Goal: Check status

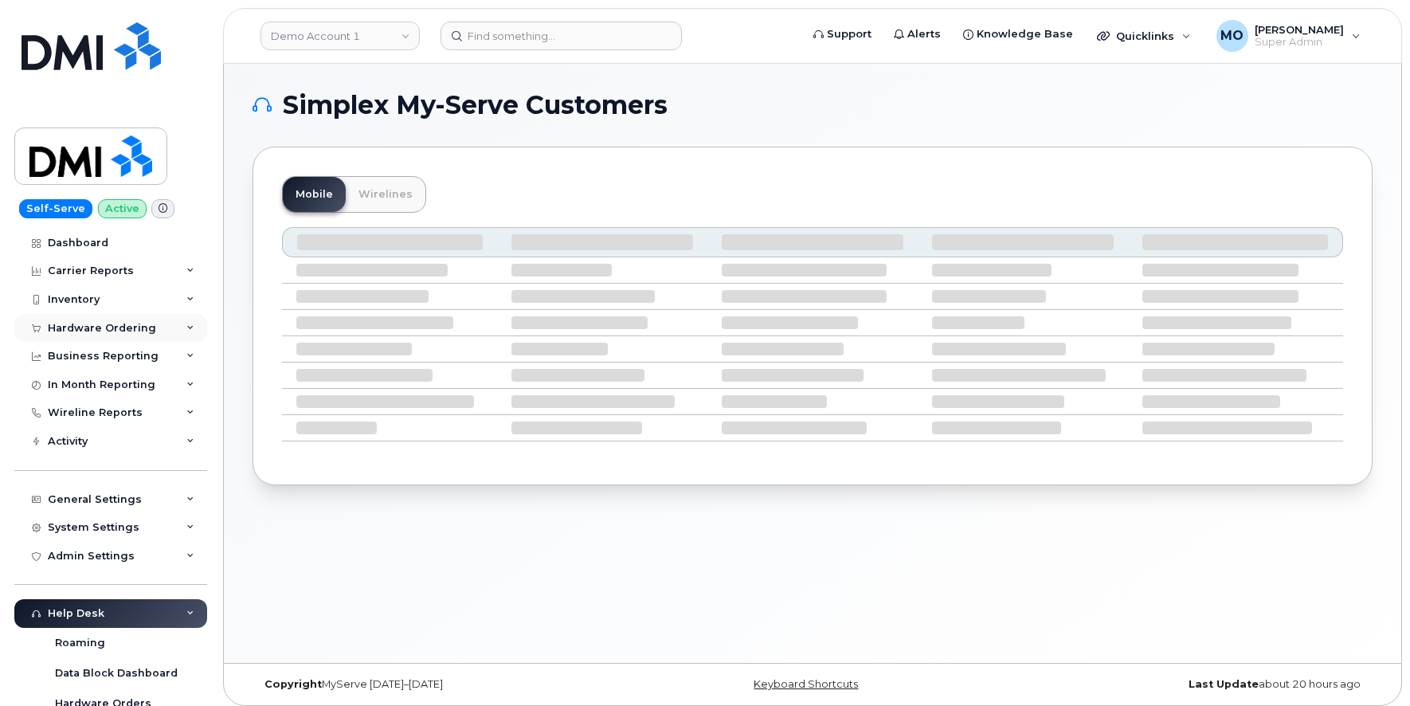
click at [90, 324] on div "Hardware Ordering" at bounding box center [102, 328] width 108 height 13
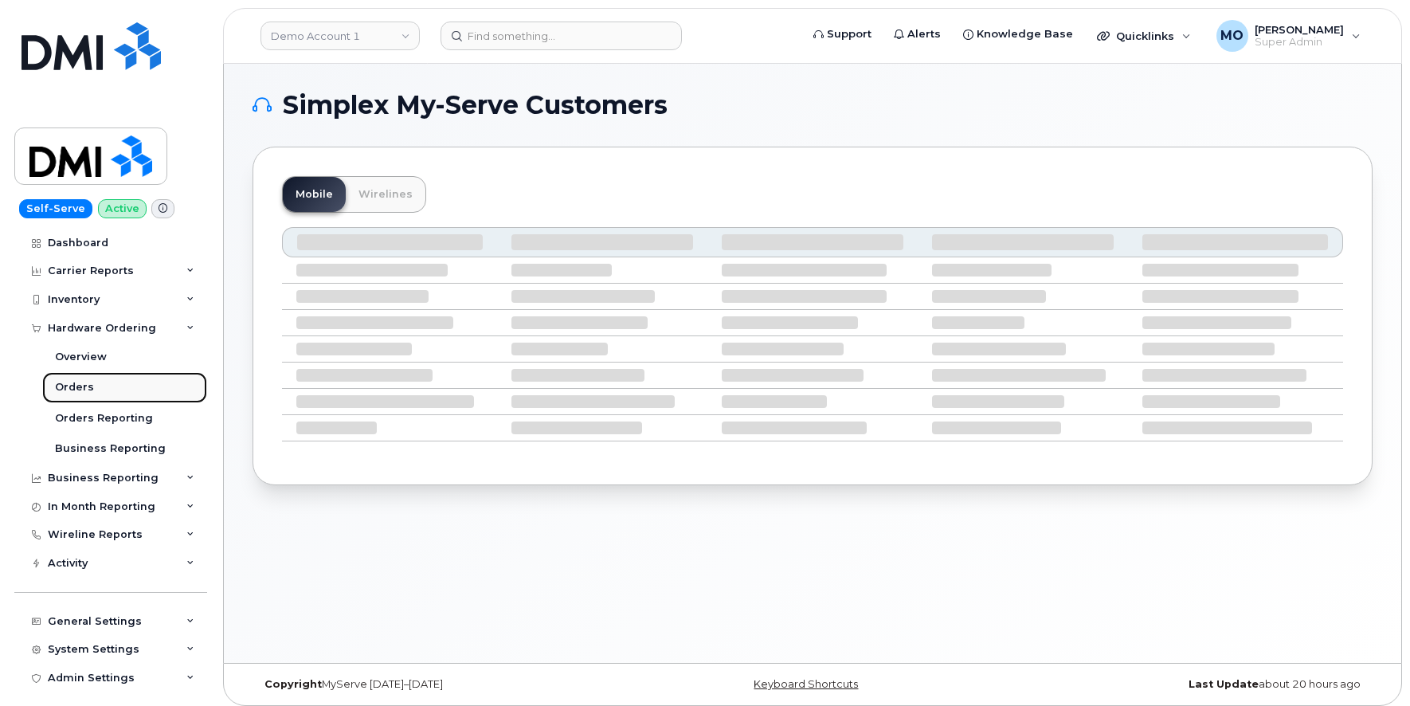
click at [69, 388] on div "Orders" at bounding box center [74, 387] width 39 height 14
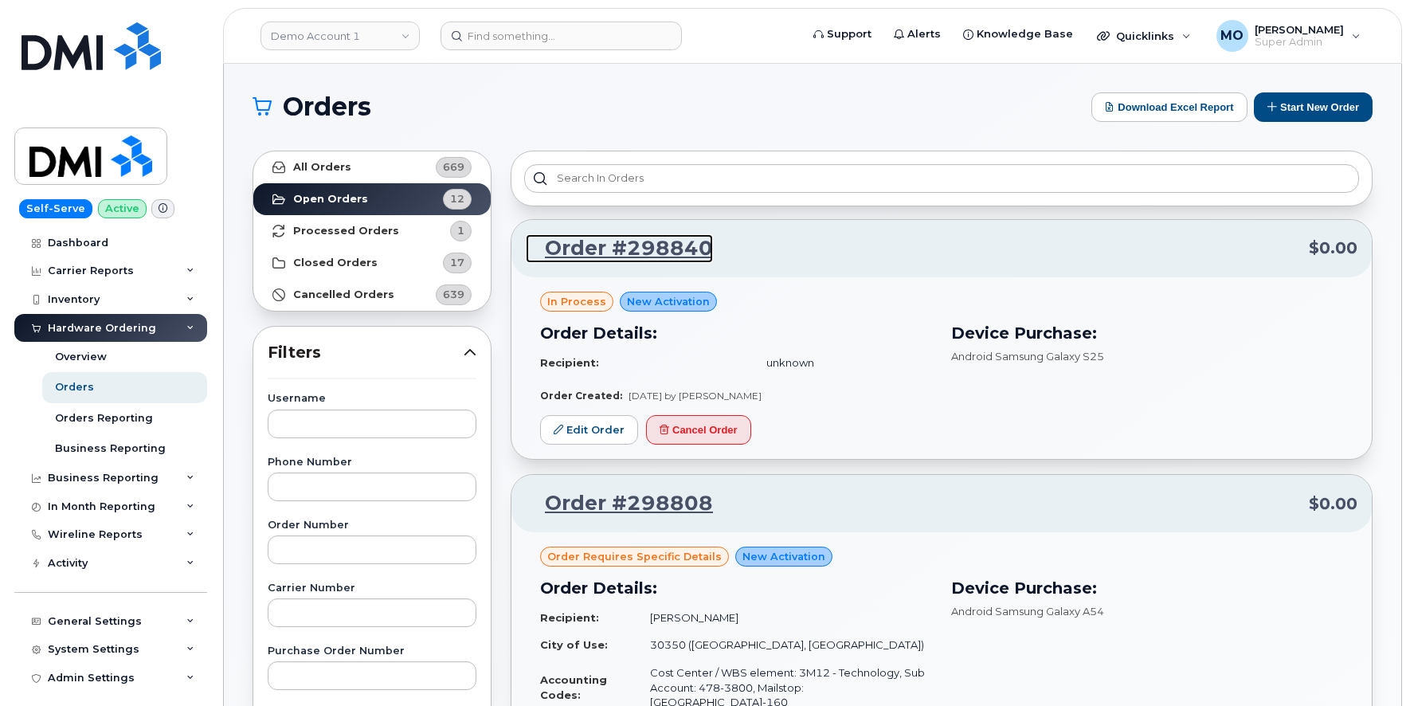
click at [668, 244] on link "Order #298840" at bounding box center [619, 248] width 187 height 29
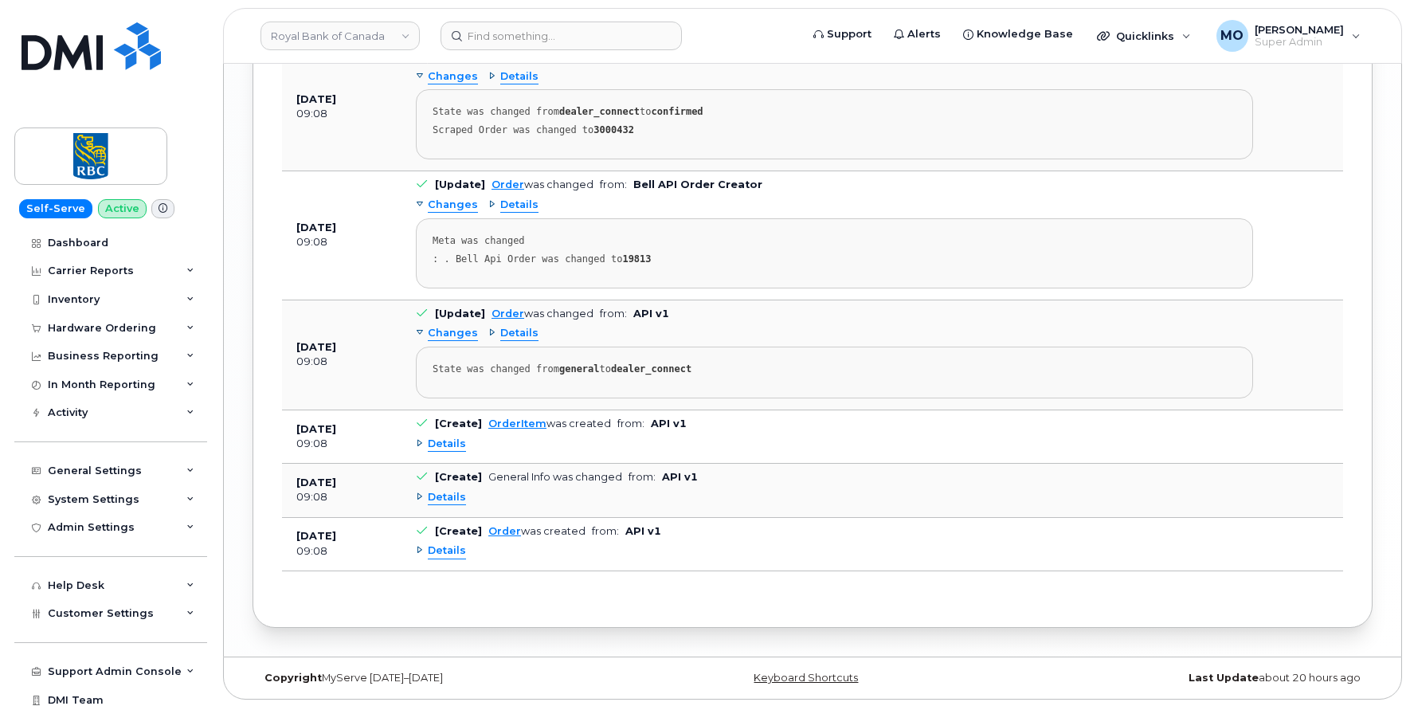
scroll to position [2406, 0]
click at [440, 552] on span "Details" at bounding box center [447, 549] width 38 height 15
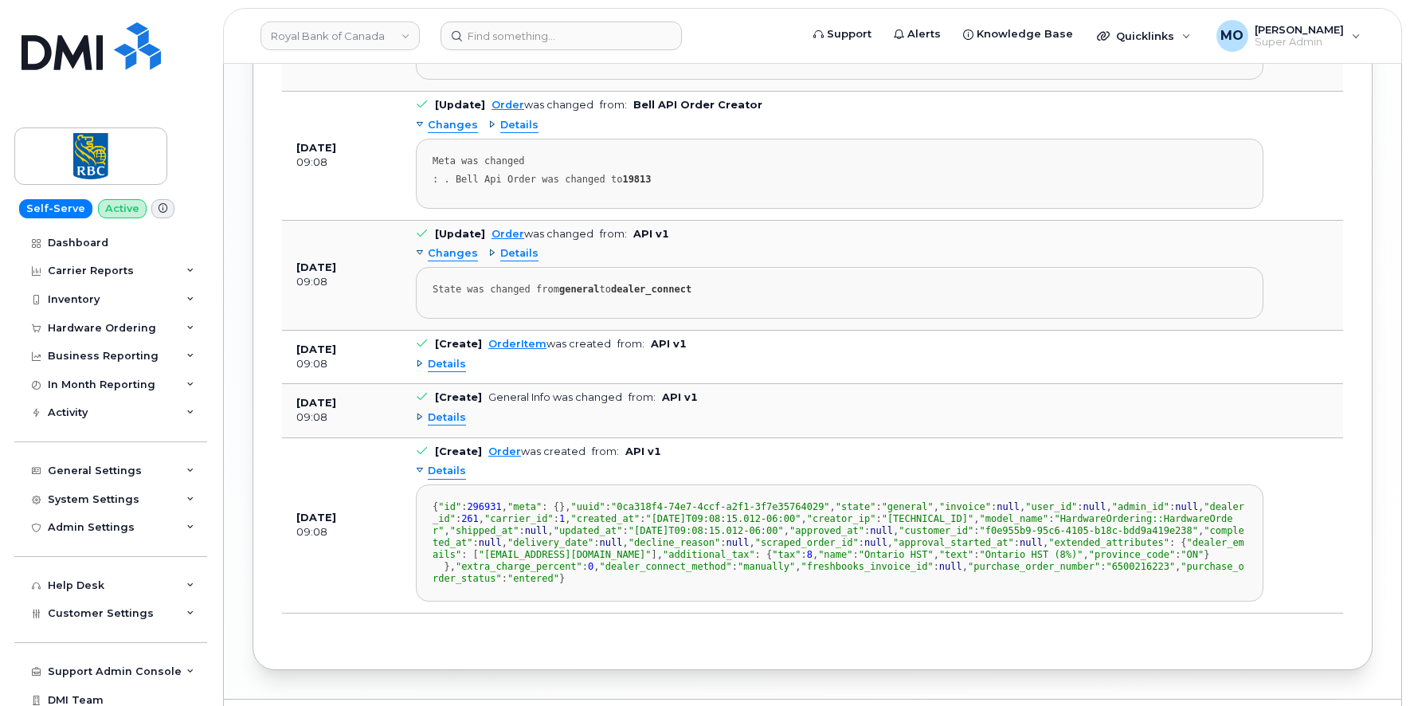
scroll to position [2484, 0]
click at [437, 416] on span "Details" at bounding box center [447, 416] width 38 height 15
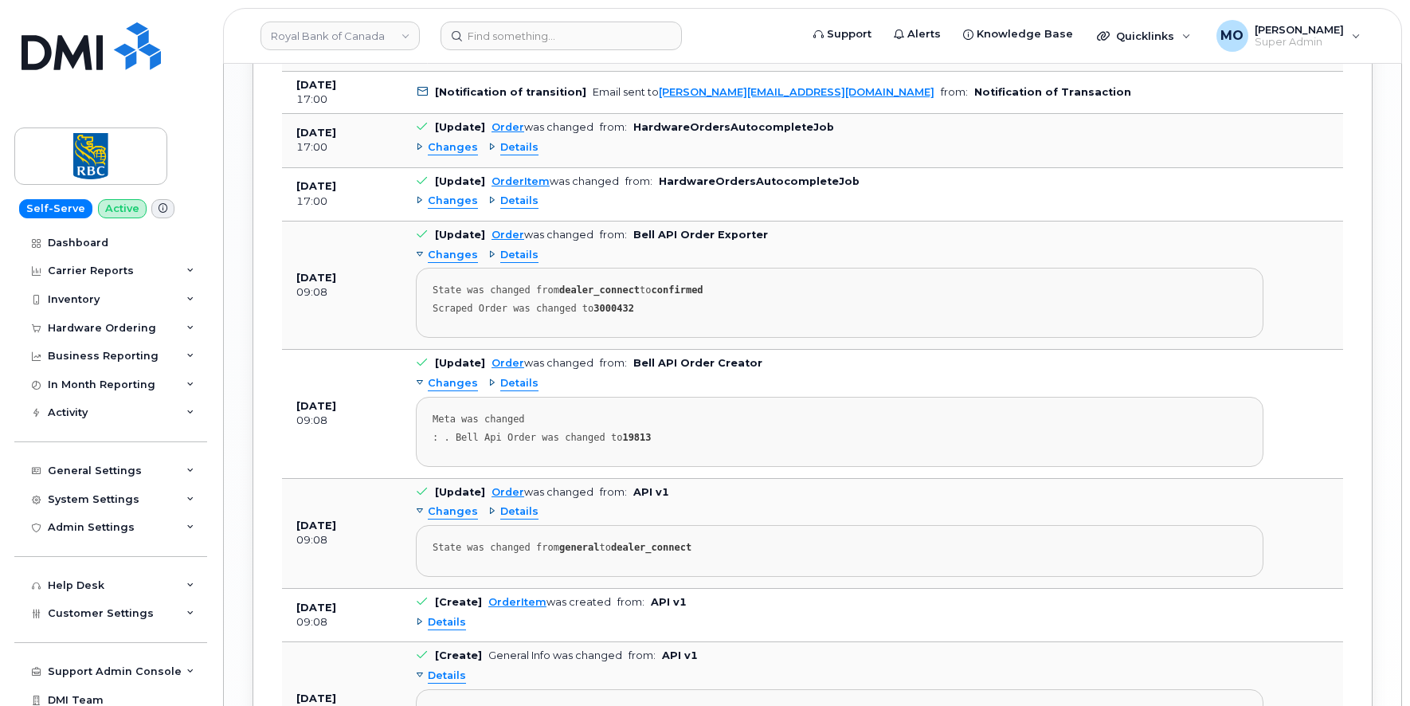
scroll to position [2211, 0]
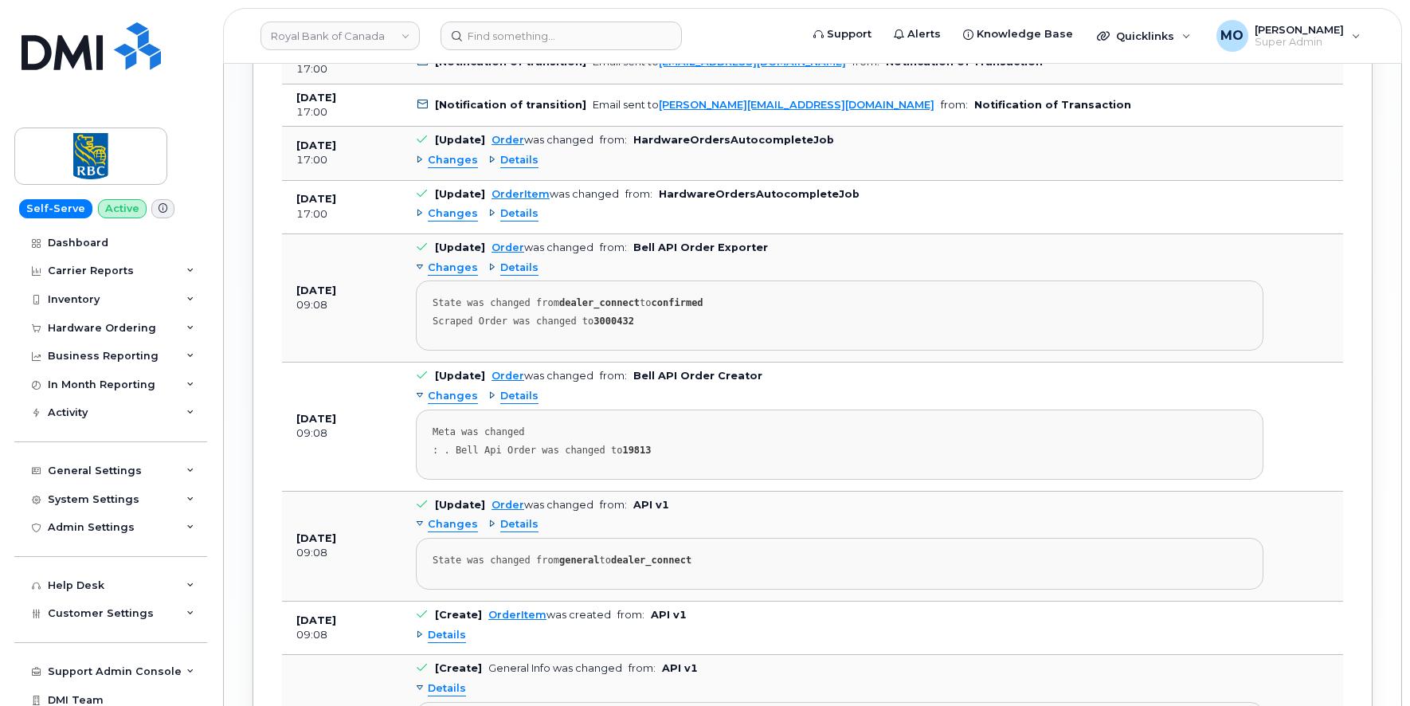
click at [509, 214] on span "Details" at bounding box center [519, 213] width 38 height 15
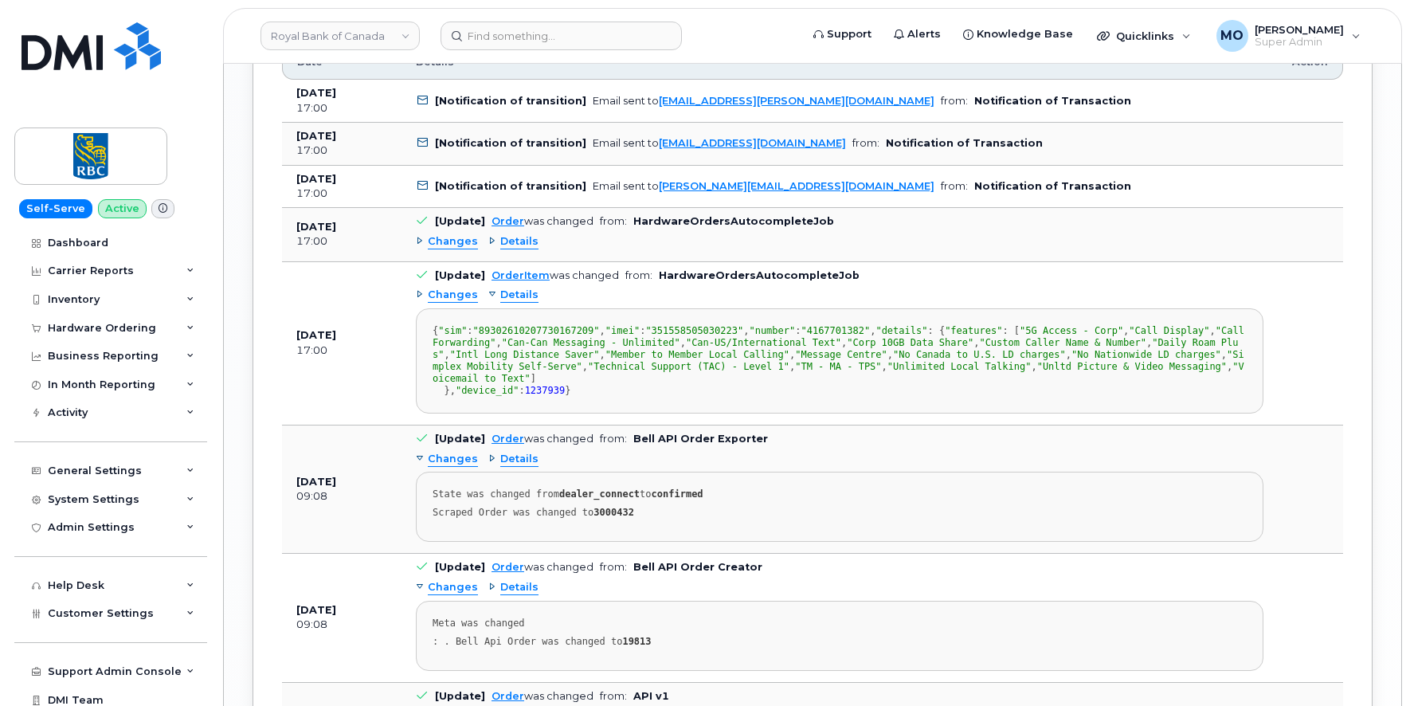
scroll to position [2126, 0]
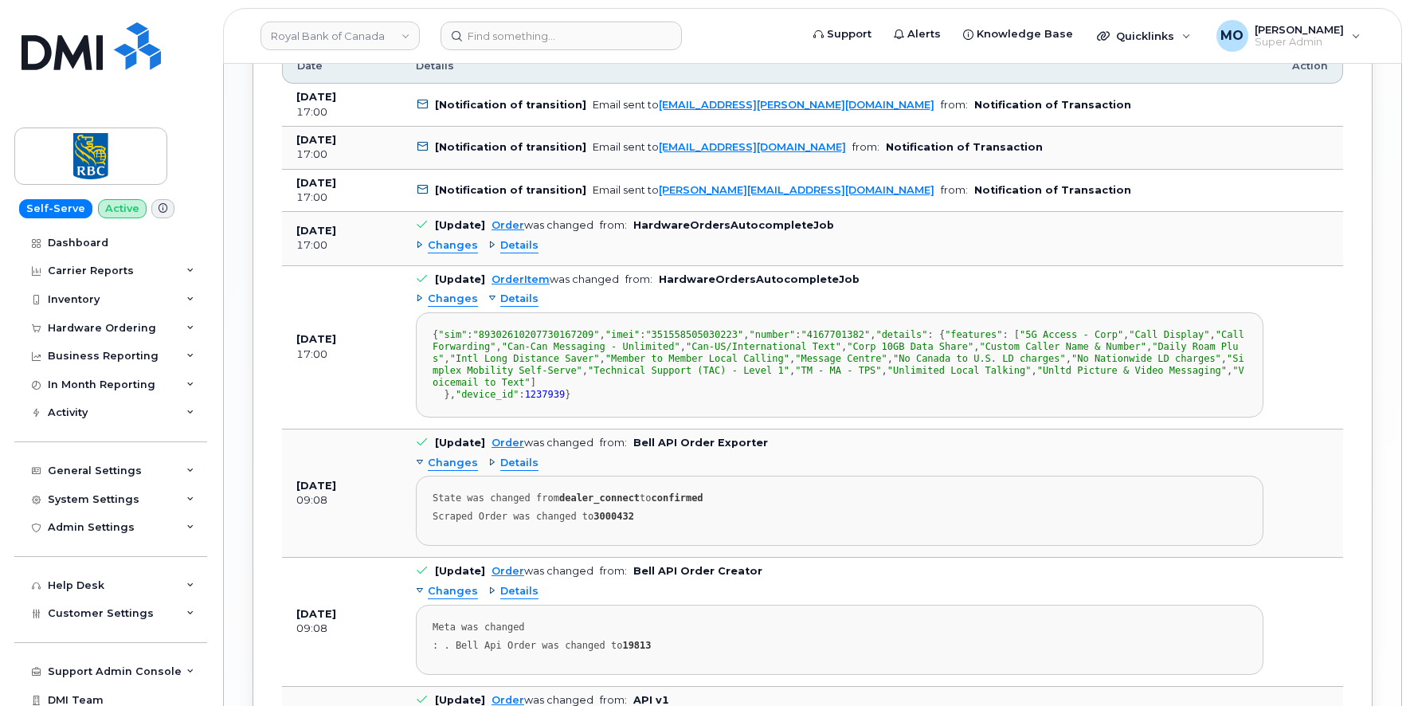
click at [461, 302] on span "Changes" at bounding box center [453, 299] width 50 height 15
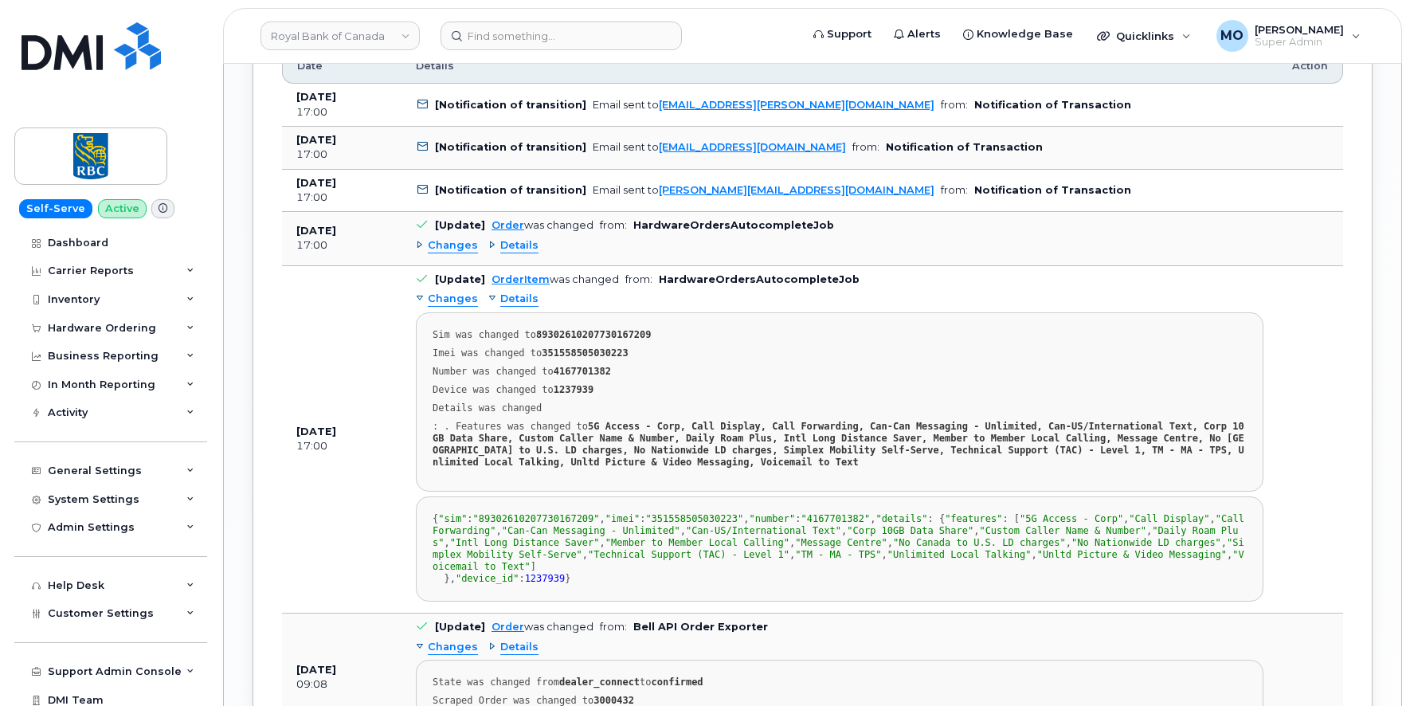
click at [461, 302] on span "Changes" at bounding box center [453, 299] width 50 height 15
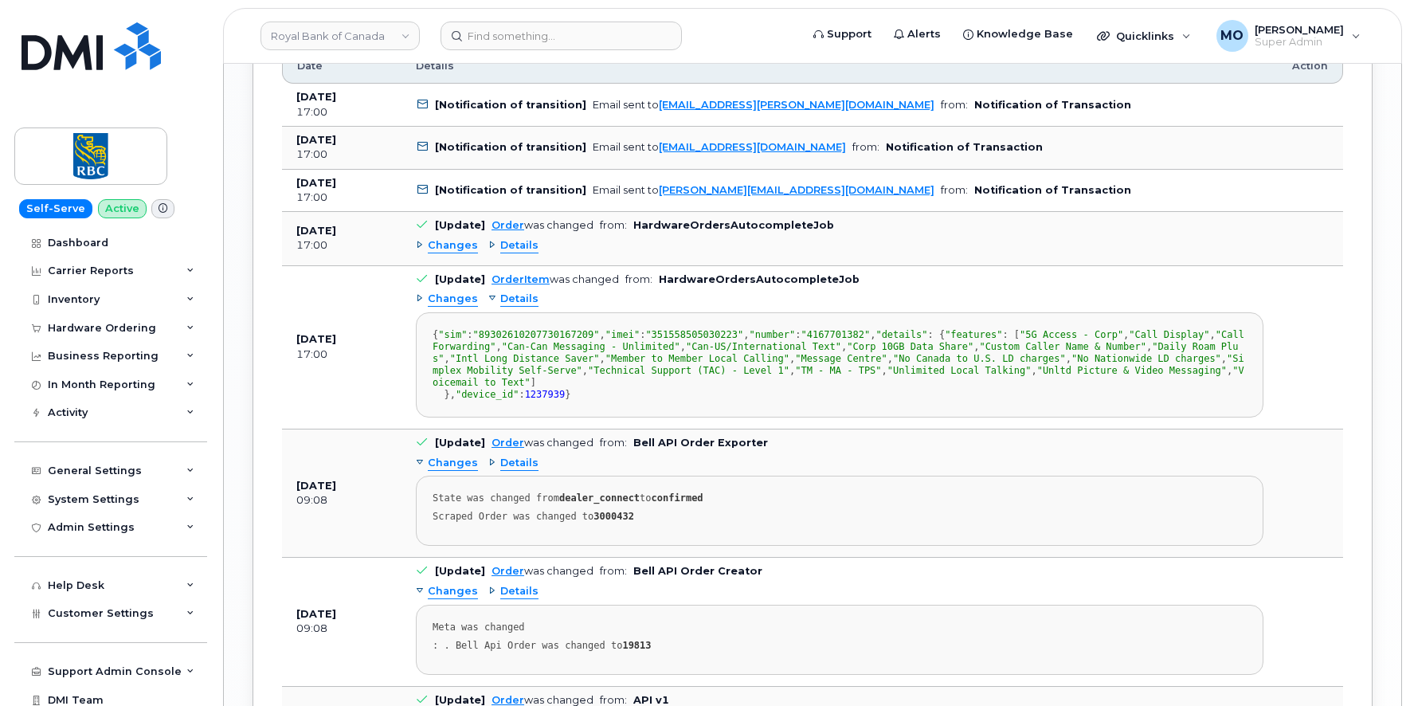
click at [505, 296] on span "Details" at bounding box center [519, 299] width 38 height 15
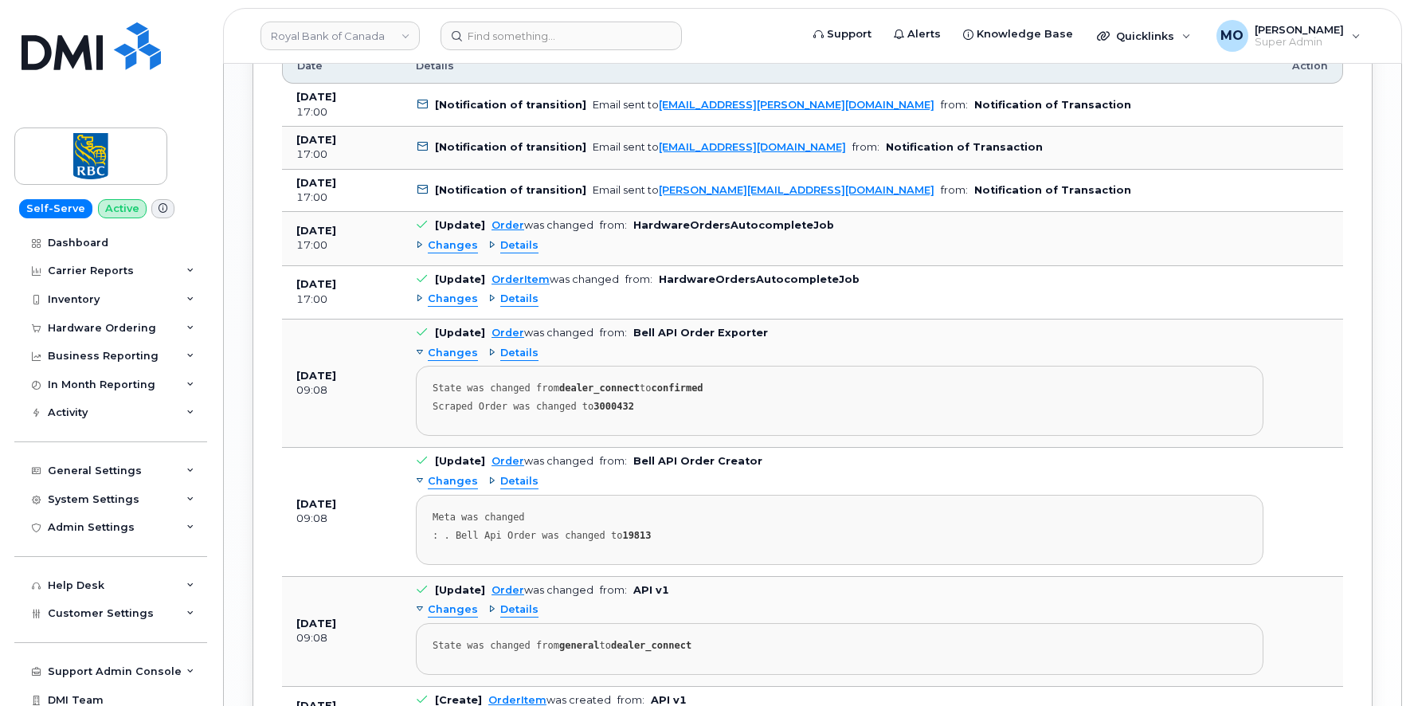
click at [509, 245] on span "Details" at bounding box center [519, 245] width 38 height 15
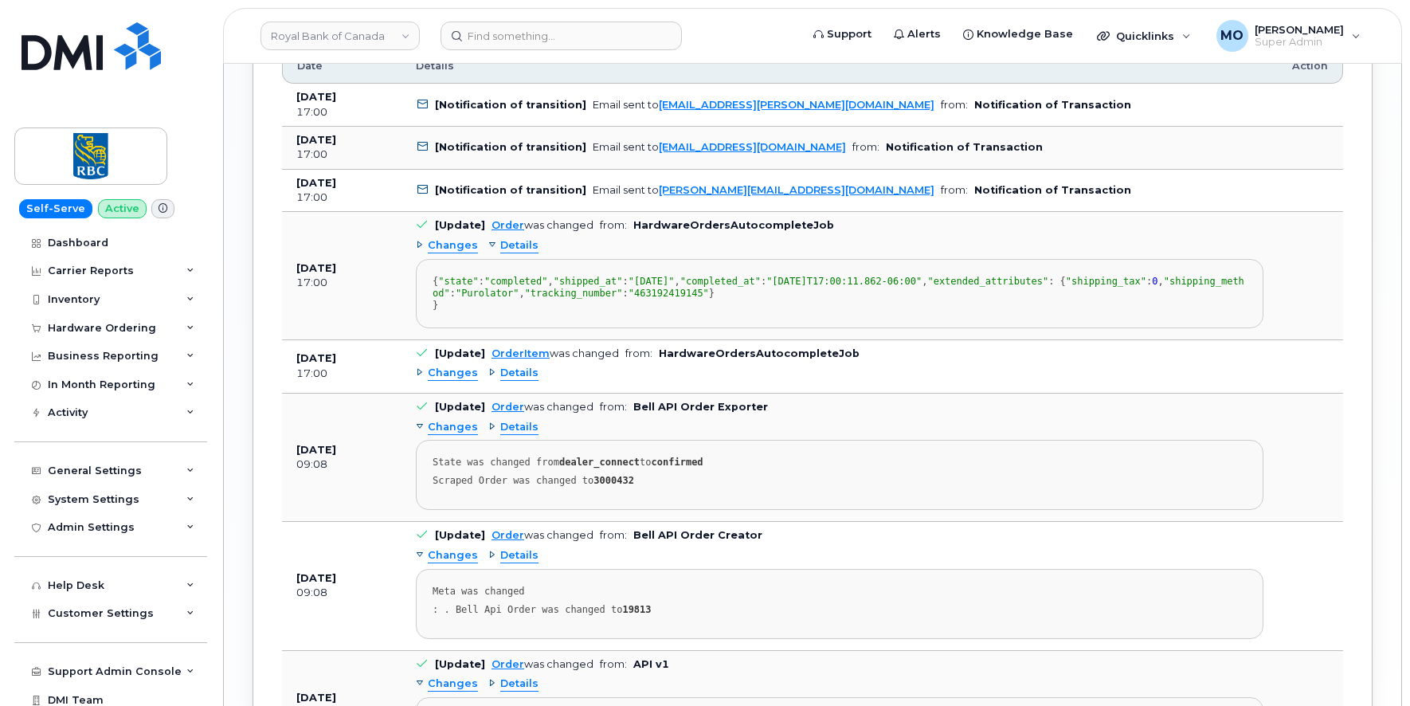
click at [503, 249] on span "Details" at bounding box center [519, 245] width 38 height 15
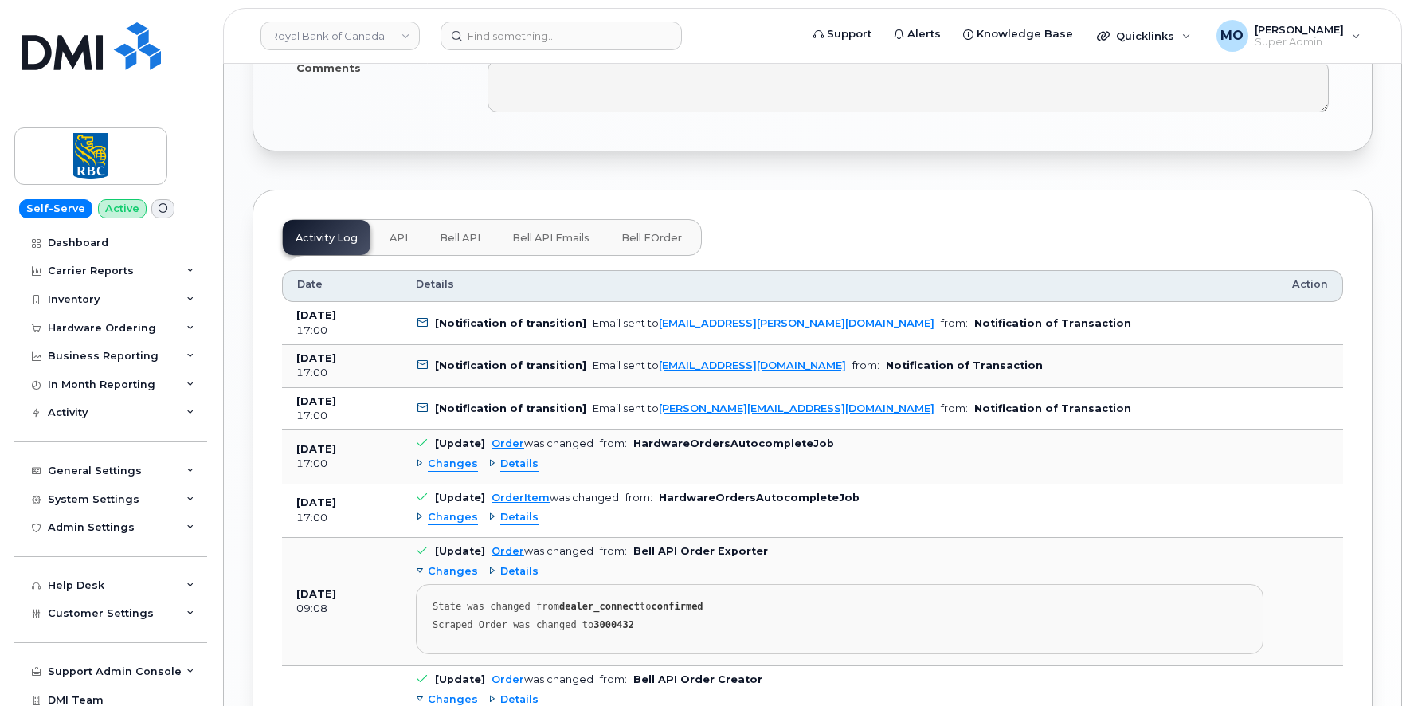
click at [392, 237] on span "API" at bounding box center [399, 238] width 18 height 13
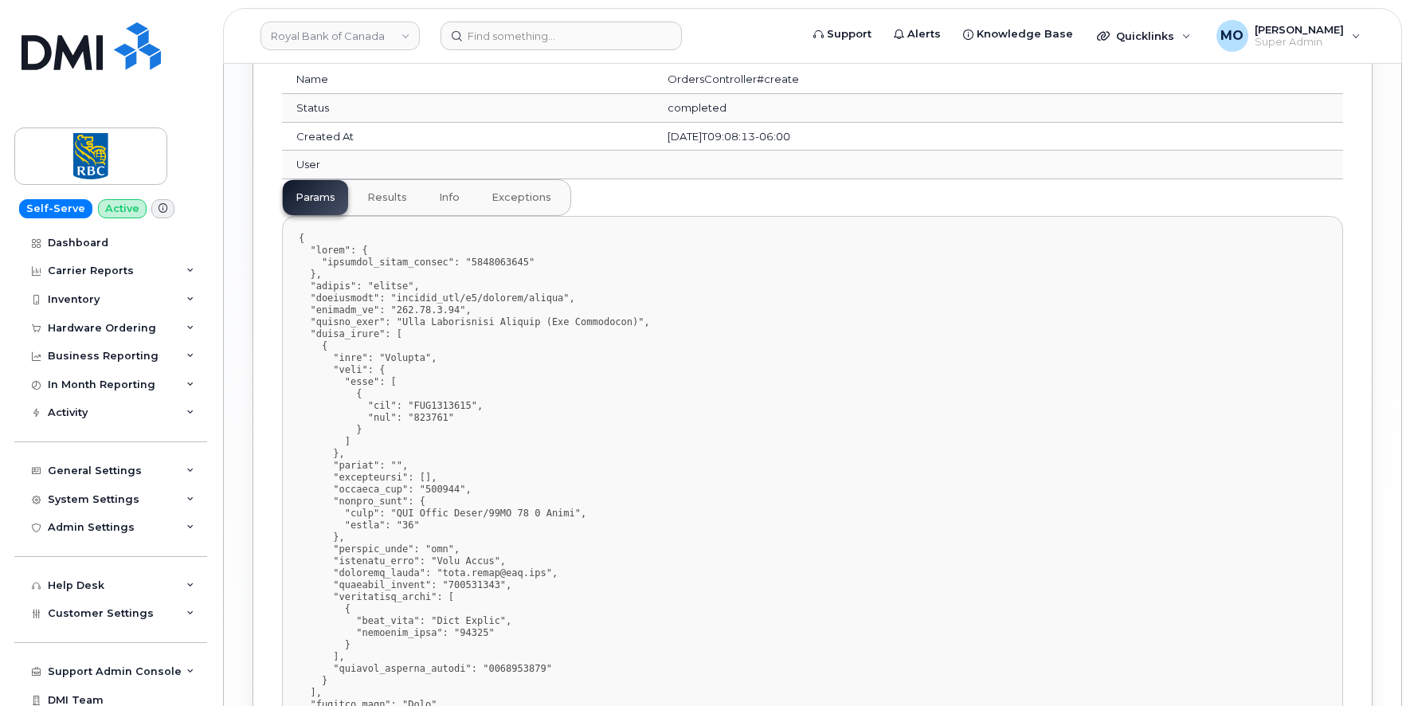
scroll to position [2119, 0]
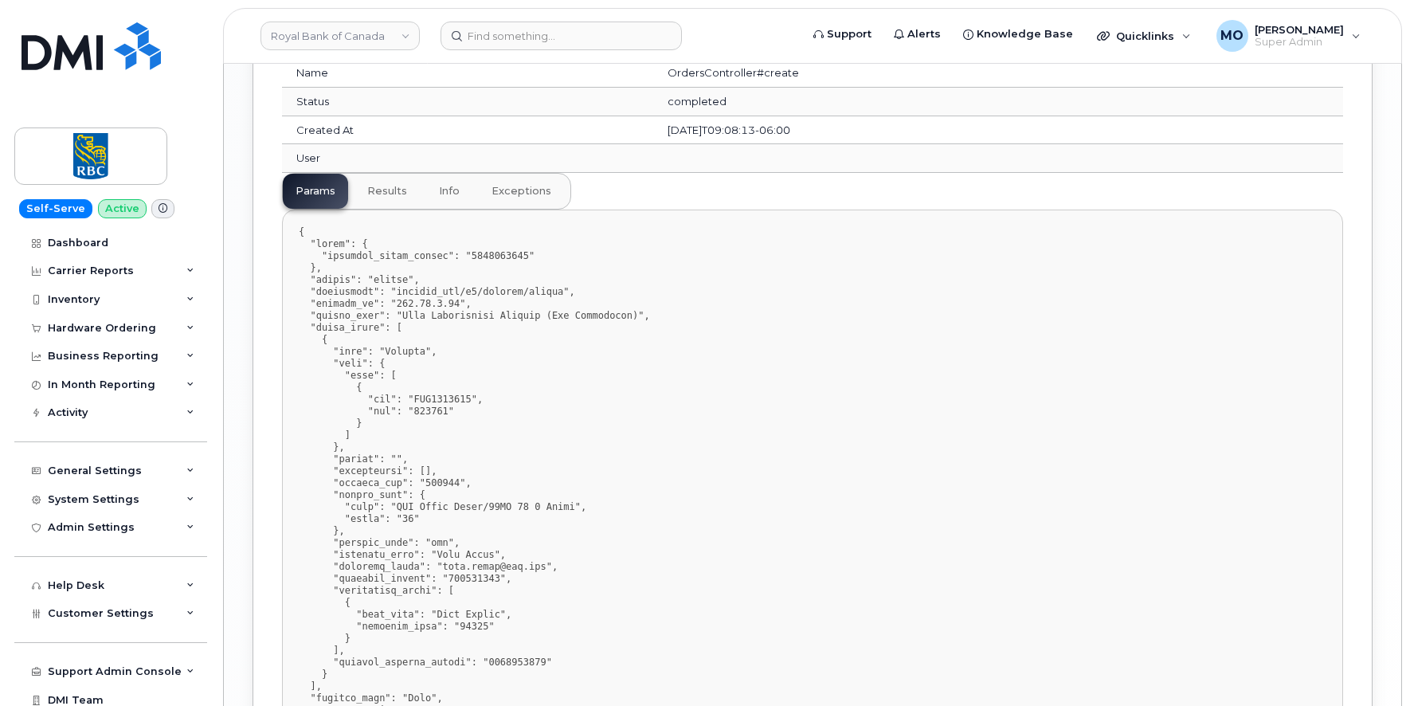
click at [382, 191] on span "results" at bounding box center [387, 191] width 40 height 13
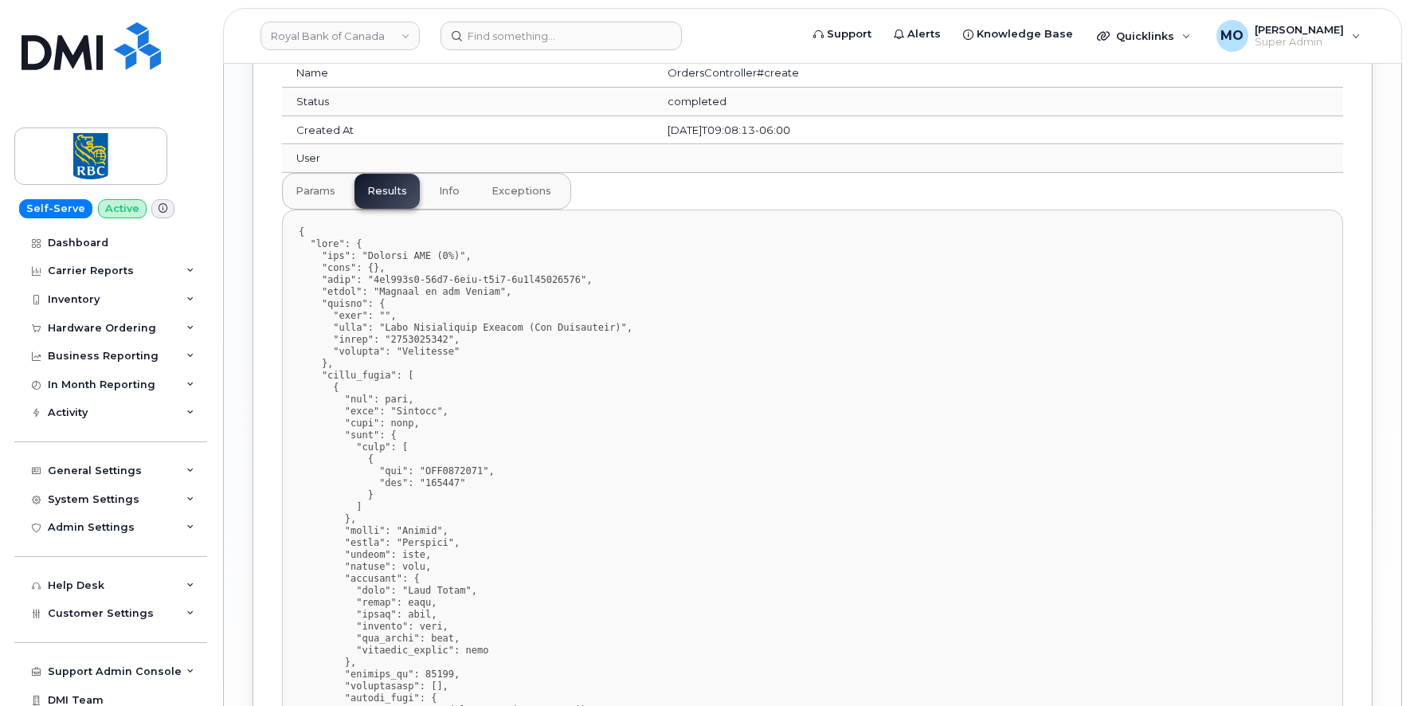
click at [446, 200] on button "info" at bounding box center [449, 191] width 46 height 35
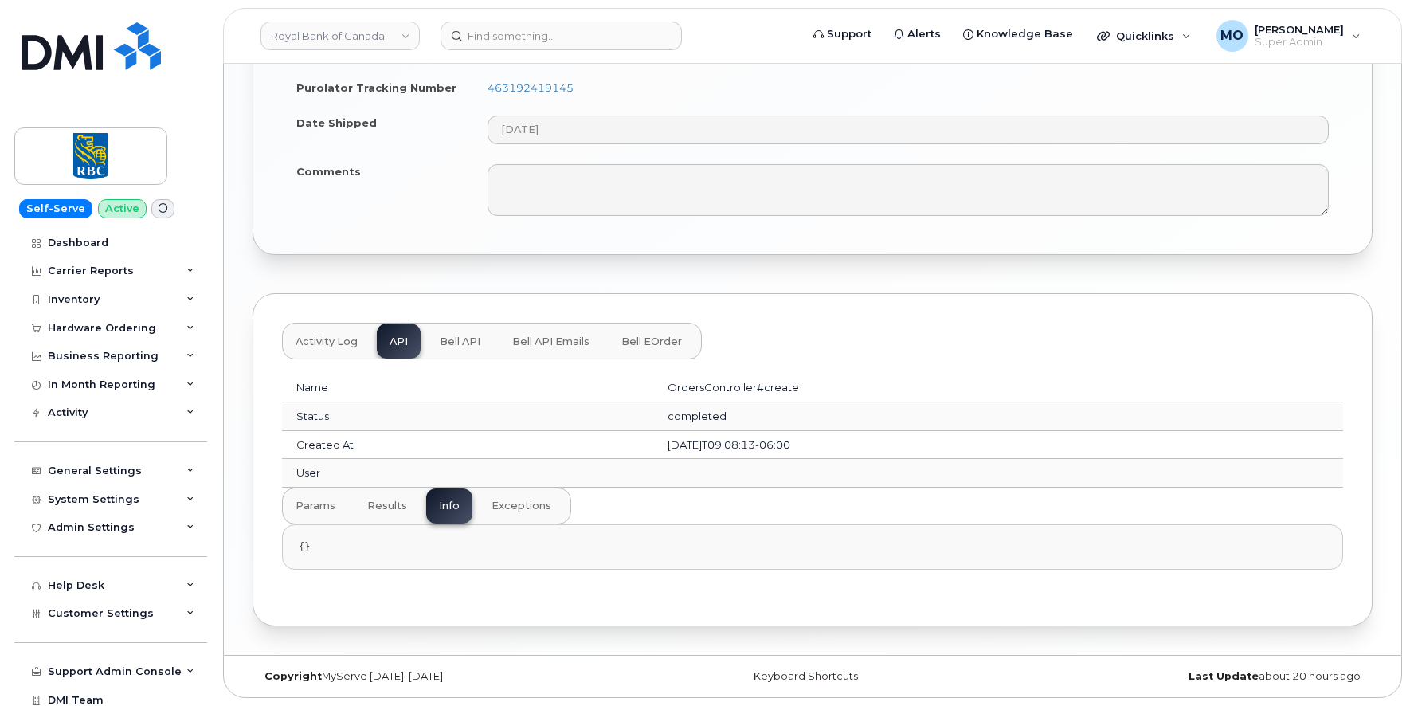
click at [514, 506] on span "exceptions" at bounding box center [522, 505] width 60 height 13
click at [310, 504] on span "params" at bounding box center [316, 505] width 40 height 13
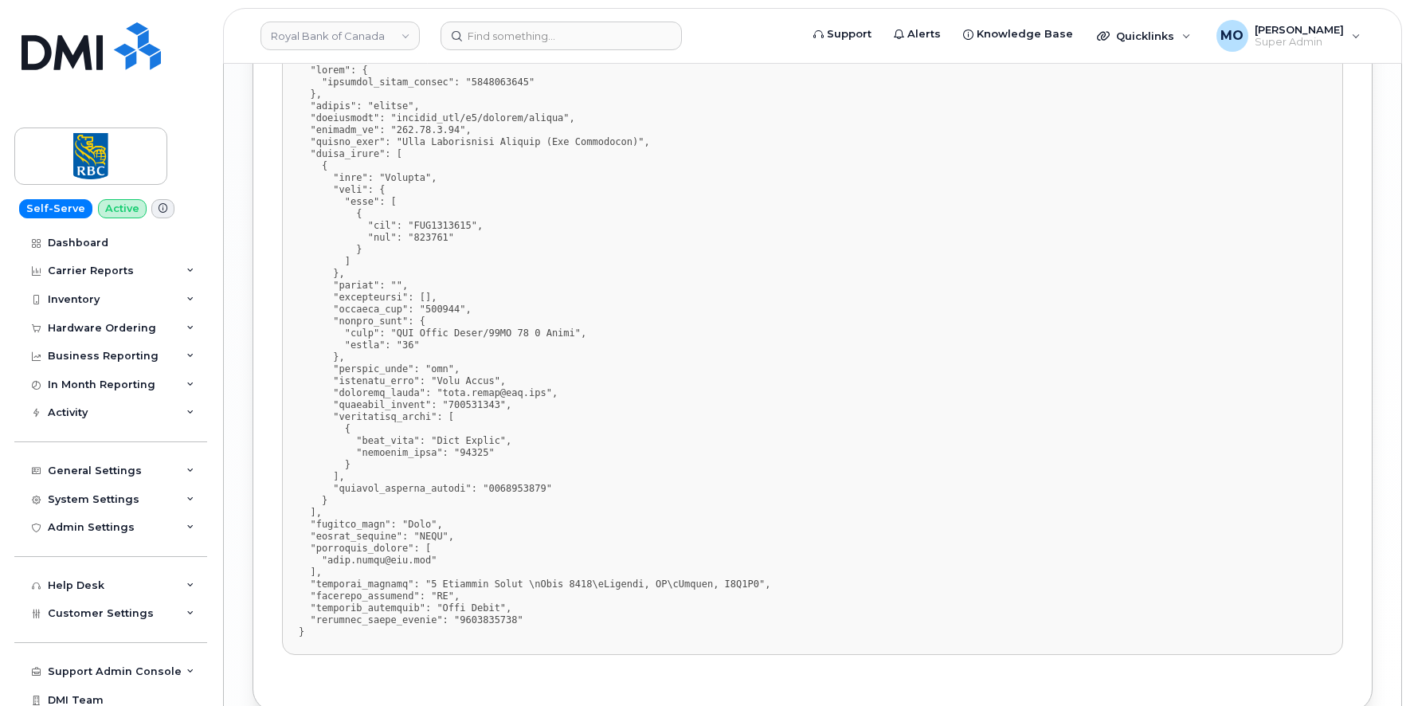
scroll to position [2294, 0]
drag, startPoint x: 539, startPoint y: 585, endPoint x: 591, endPoint y: 583, distance: 51.8
click at [591, 583] on pre at bounding box center [812, 344] width 1061 height 619
drag, startPoint x: 443, startPoint y: 609, endPoint x: 497, endPoint y: 611, distance: 54.2
click at [497, 611] on pre at bounding box center [812, 344] width 1061 height 619
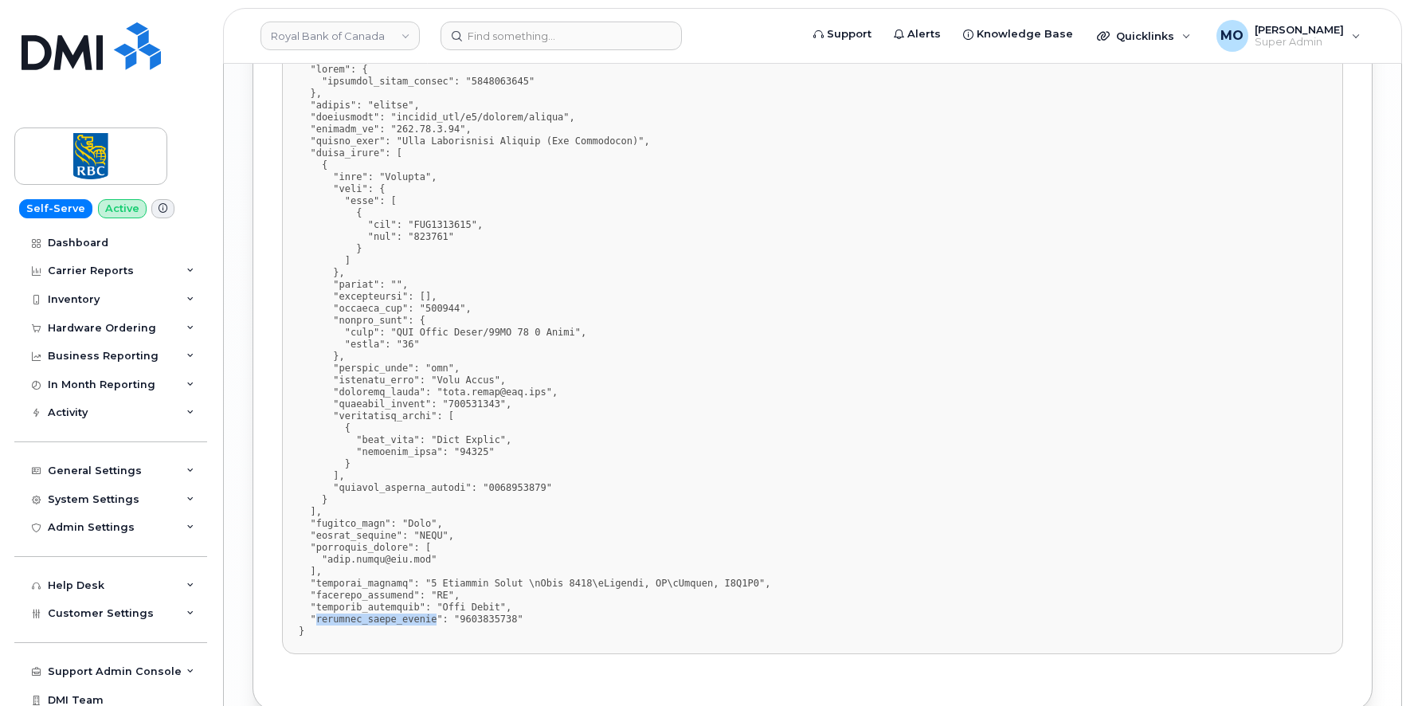
drag, startPoint x: 315, startPoint y: 621, endPoint x: 437, endPoint y: 621, distance: 121.1
click at [437, 621] on pre at bounding box center [812, 344] width 1061 height 619
drag, startPoint x: 334, startPoint y: 179, endPoint x: 361, endPoint y: 178, distance: 27.1
click at [361, 178] on pre at bounding box center [812, 344] width 1061 height 619
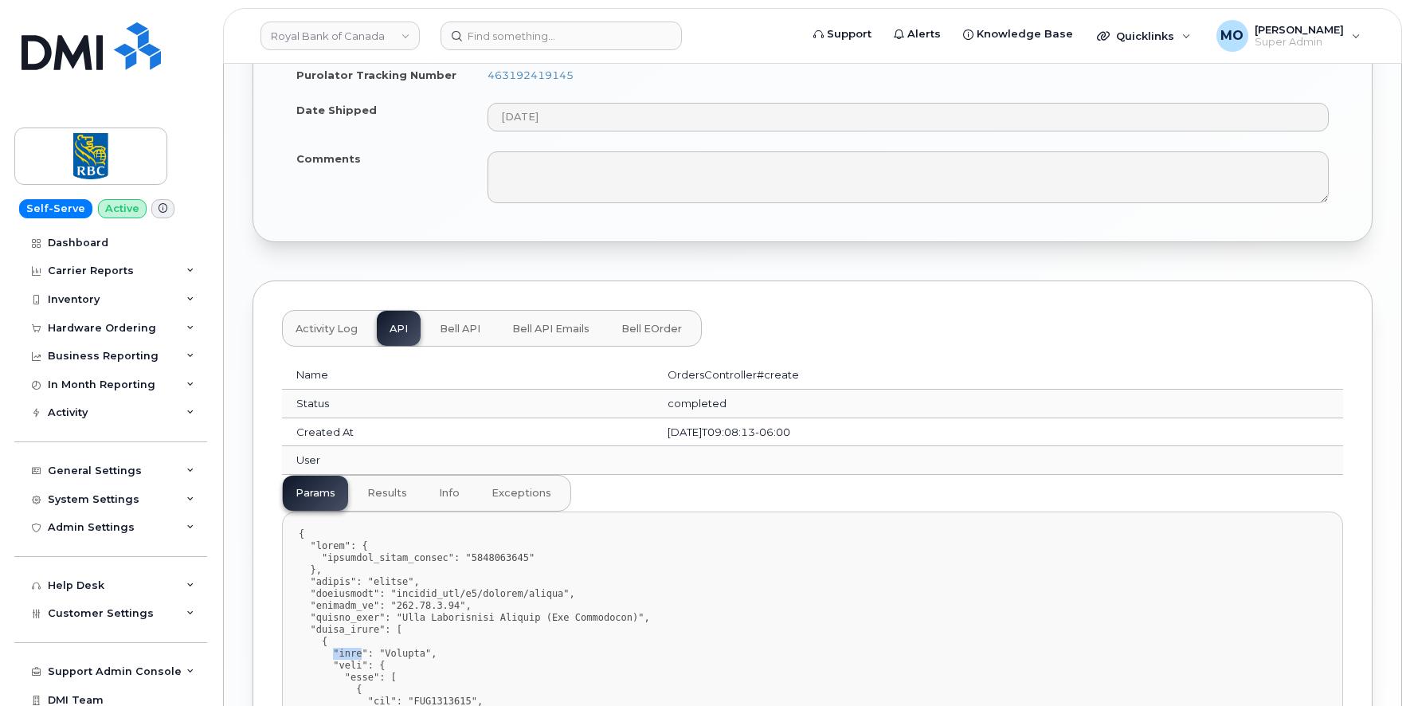
scroll to position [1816, 0]
click at [395, 498] on span "results" at bounding box center [387, 494] width 40 height 13
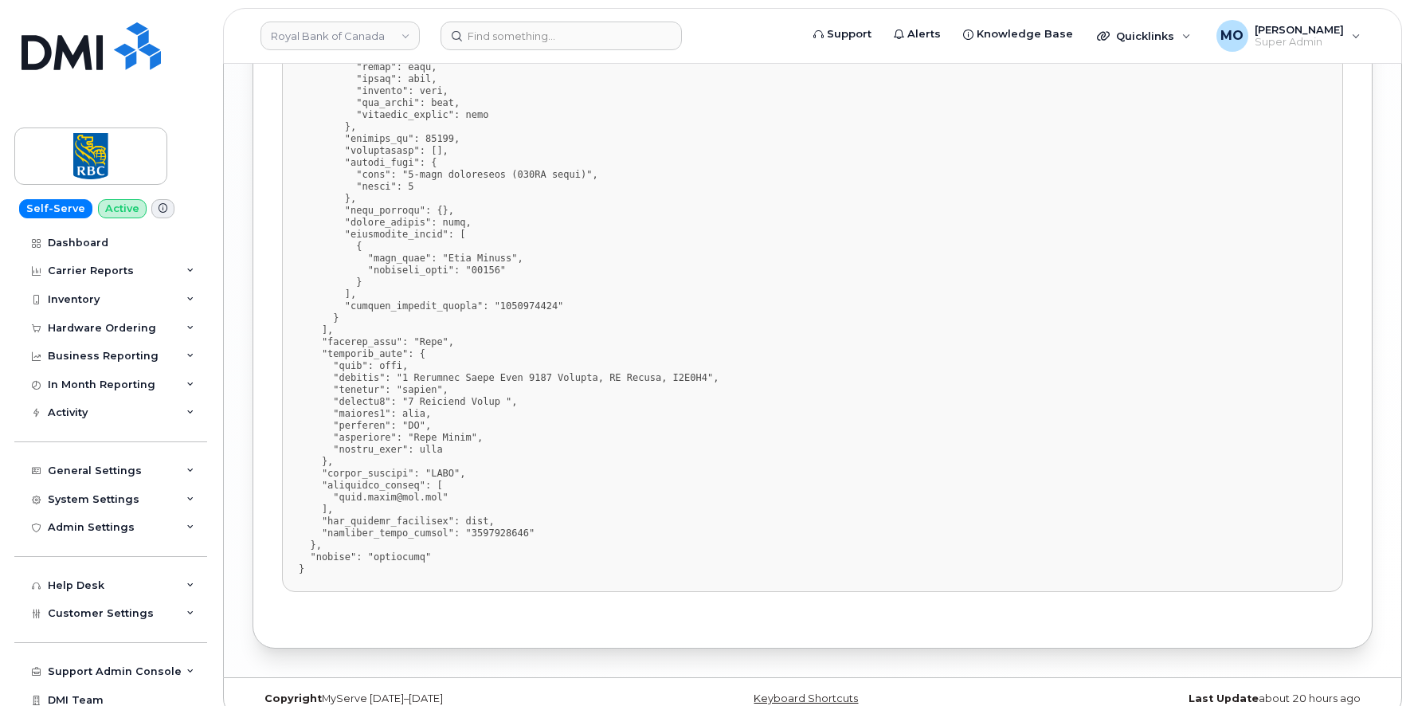
scroll to position [2656, 0]
drag, startPoint x: 339, startPoint y: 403, endPoint x: 505, endPoint y: 402, distance: 165.7
click at [505, 402] on pre at bounding box center [812, 132] width 1061 height 918
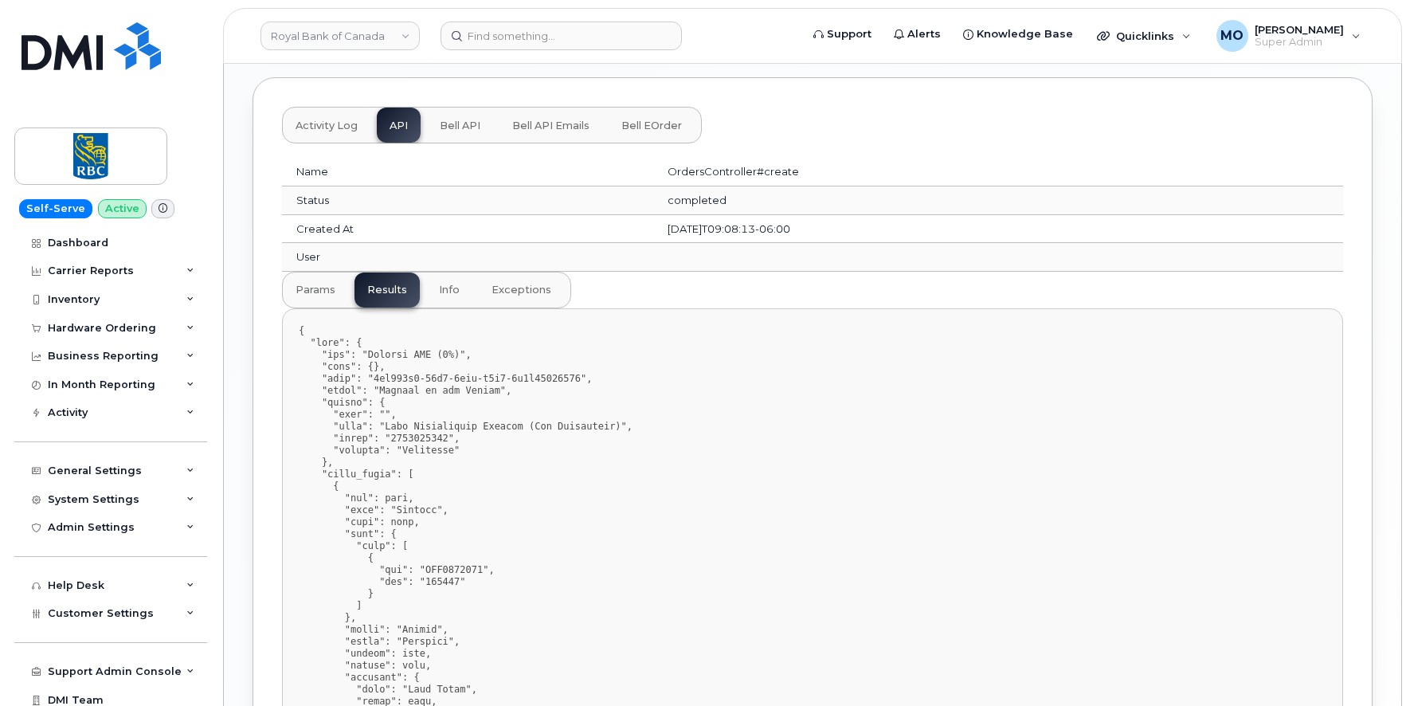
scroll to position [2023, 0]
click at [313, 288] on span "params" at bounding box center [316, 287] width 40 height 13
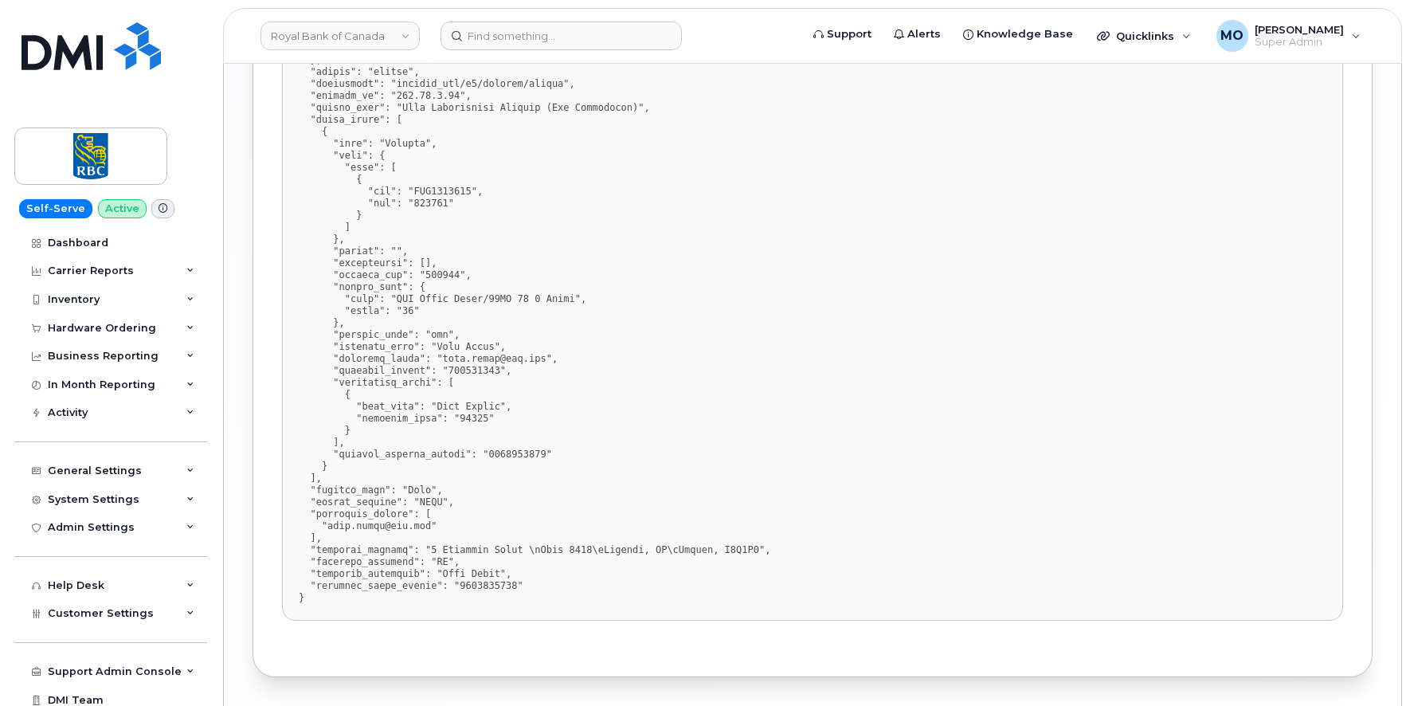
scroll to position [2325, 0]
